Goal: Obtain resource: Download file/media

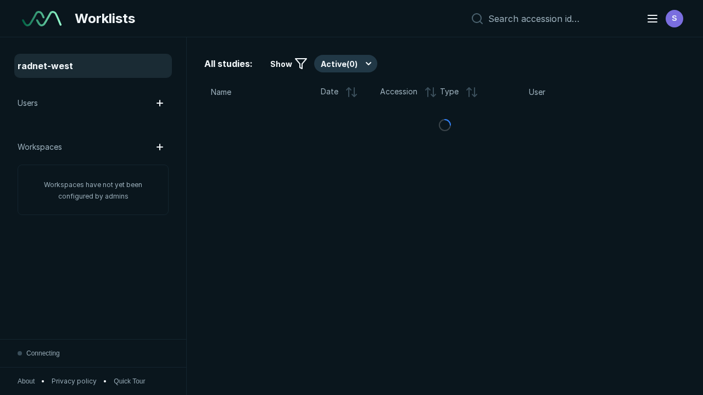
scroll to position [2999, 4574]
